Goal: Information Seeking & Learning: Check status

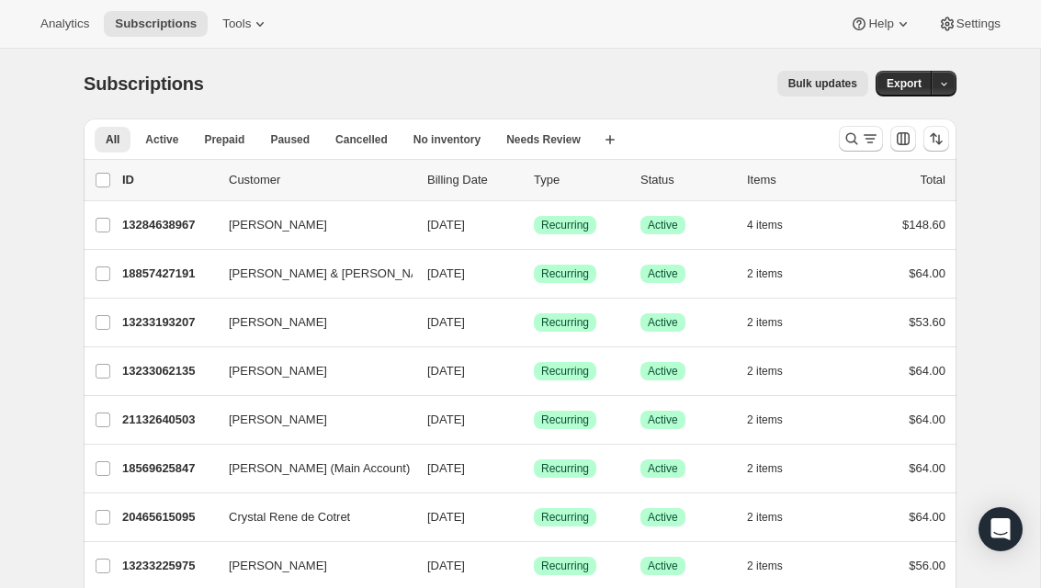
click at [53, 22] on span "Analytics" at bounding box center [64, 24] width 49 height 15
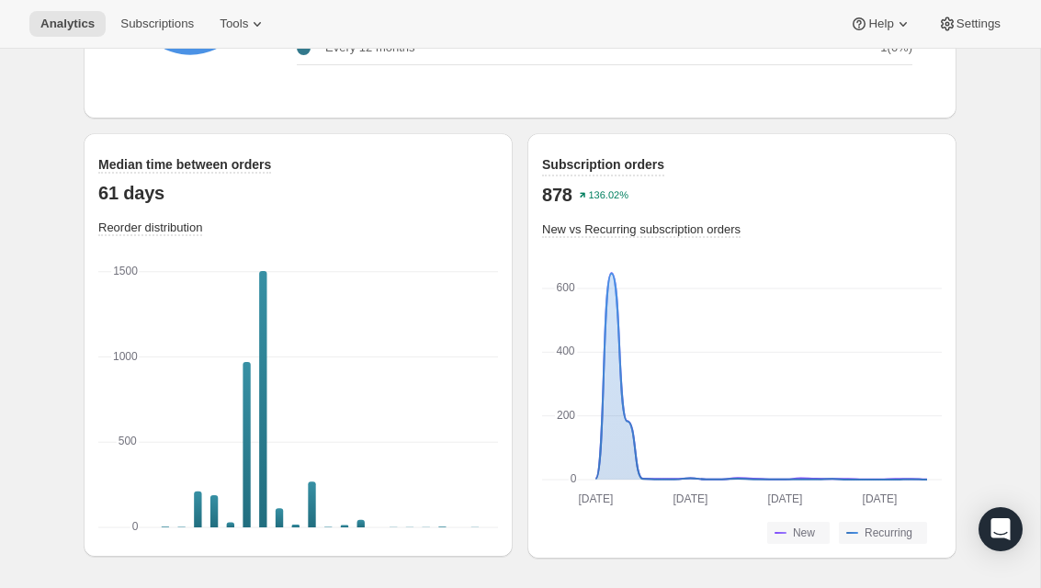
scroll to position [2544, 0]
click at [77, 28] on span "Analytics" at bounding box center [67, 24] width 54 height 15
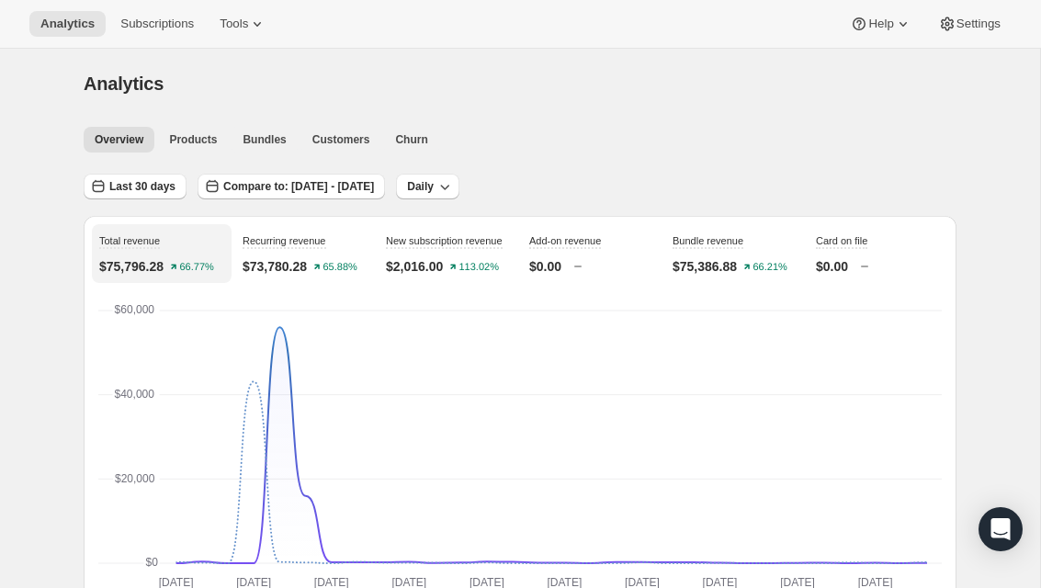
click at [196, 142] on span "Products" at bounding box center [193, 139] width 48 height 15
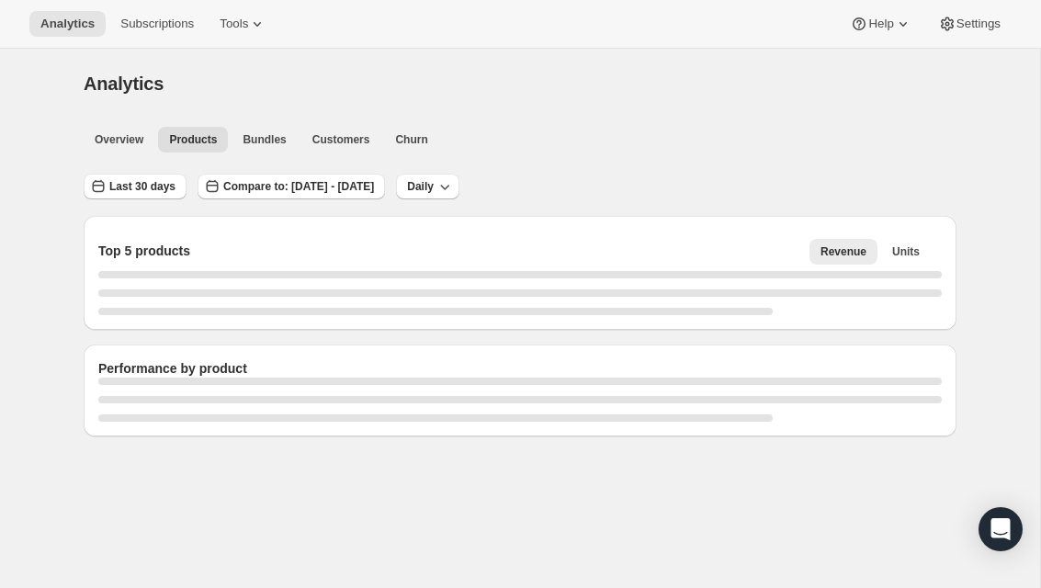
click at [262, 138] on span "Bundles" at bounding box center [264, 139] width 43 height 15
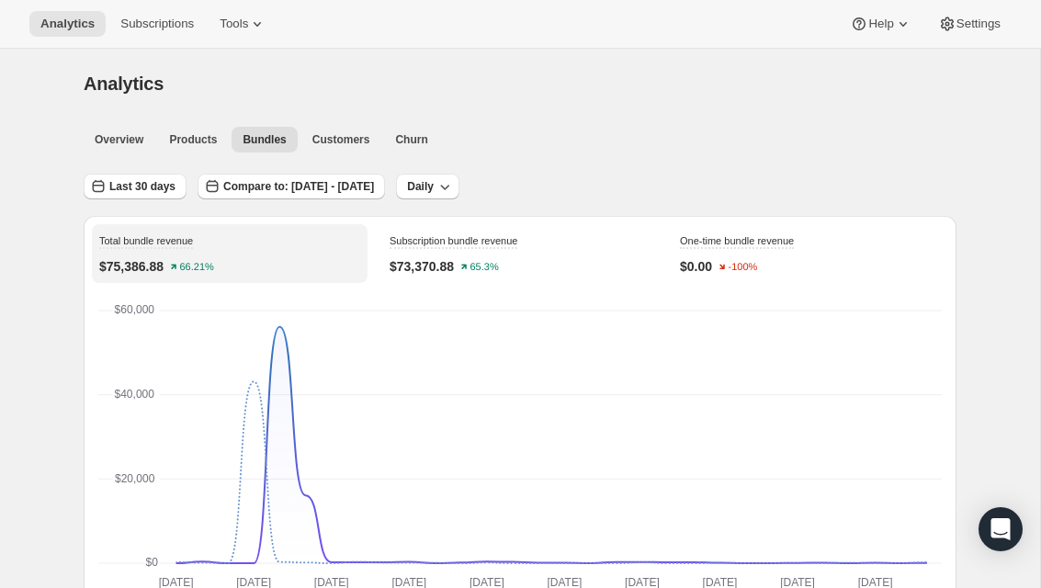
click at [339, 131] on button "Customers" at bounding box center [341, 140] width 80 height 26
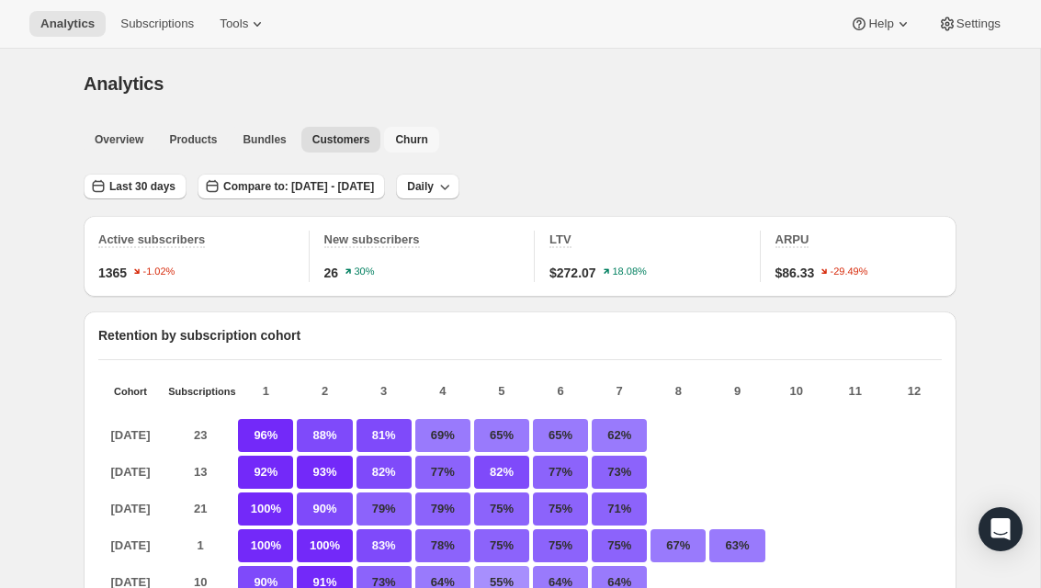
click at [407, 142] on span "Churn" at bounding box center [411, 139] width 32 height 15
